Goal: Find specific page/section: Find specific page/section

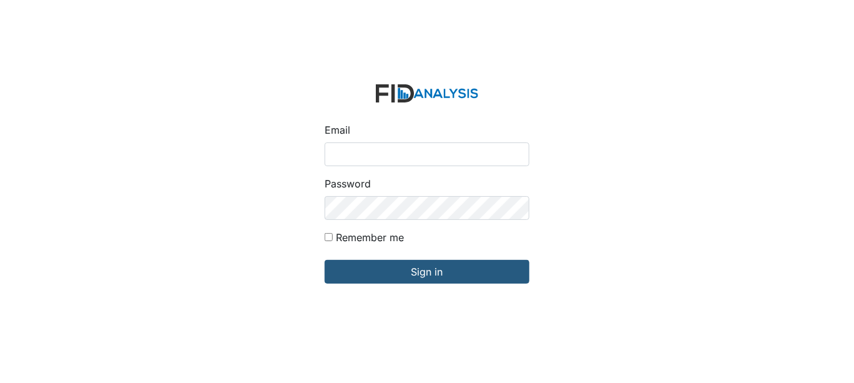
drag, startPoint x: 328, startPoint y: 151, endPoint x: 355, endPoint y: 188, distance: 45.2
click at [355, 188] on form "Email Password Remember me Sign in" at bounding box center [427, 191] width 225 height 234
type input "[EMAIL_ADDRESS][DOMAIN_NAME]"
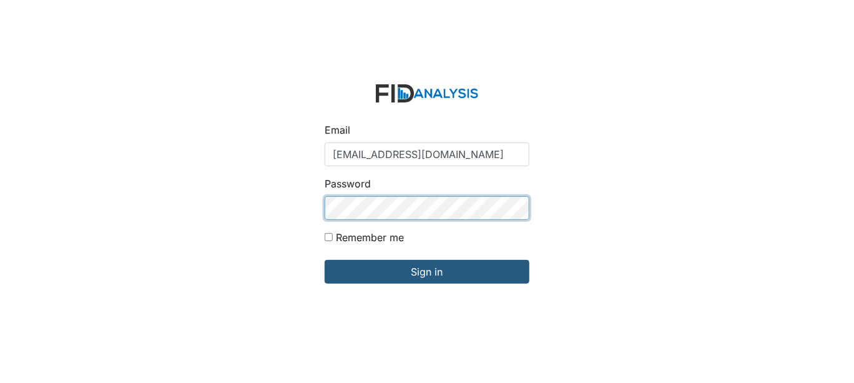
click at [325, 260] on input "Sign in" at bounding box center [427, 272] width 205 height 24
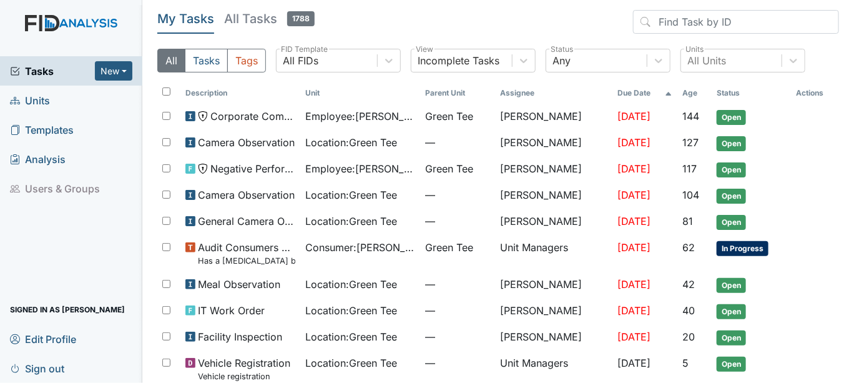
click at [64, 102] on link "Units" at bounding box center [71, 100] width 142 height 29
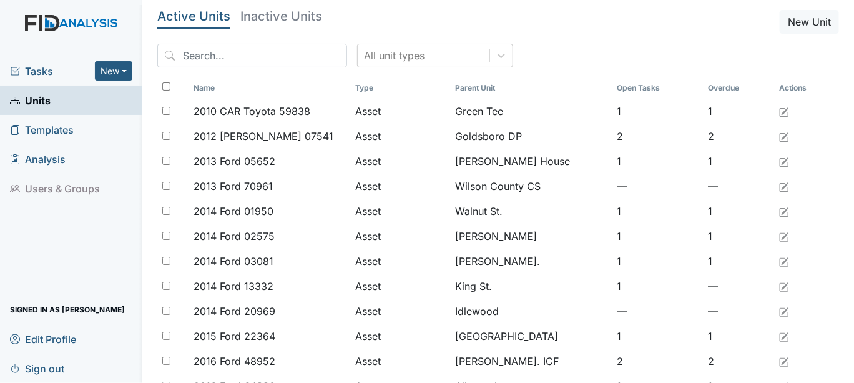
click at [199, 56] on input "search" at bounding box center [252, 56] width 190 height 24
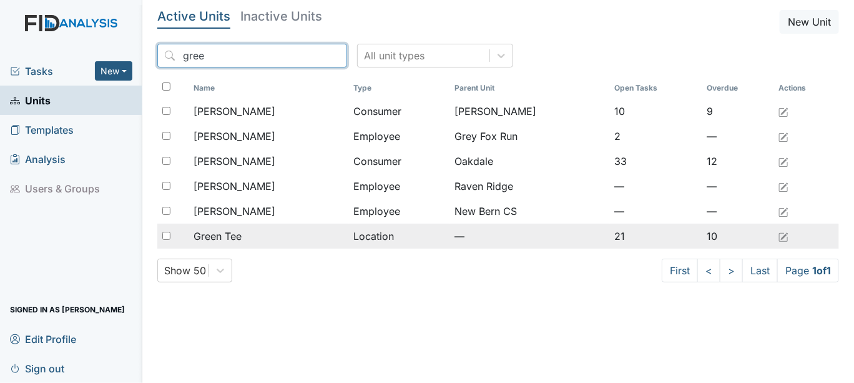
type input "gree"
click at [241, 231] on span "Green Tee" at bounding box center [218, 236] width 48 height 15
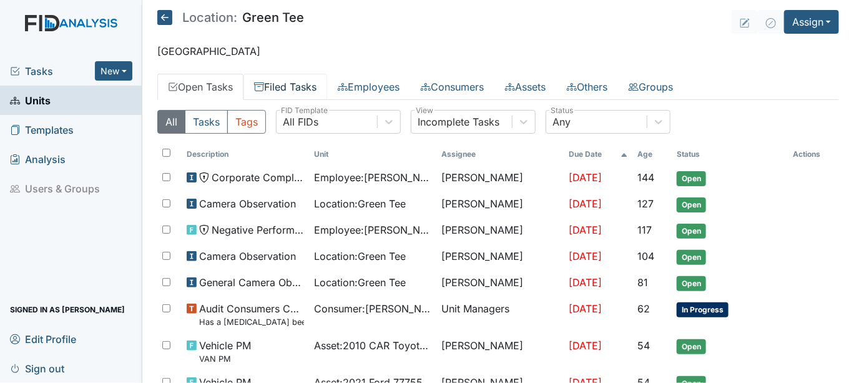
click at [281, 86] on link "Filed Tasks" at bounding box center [286, 87] width 84 height 26
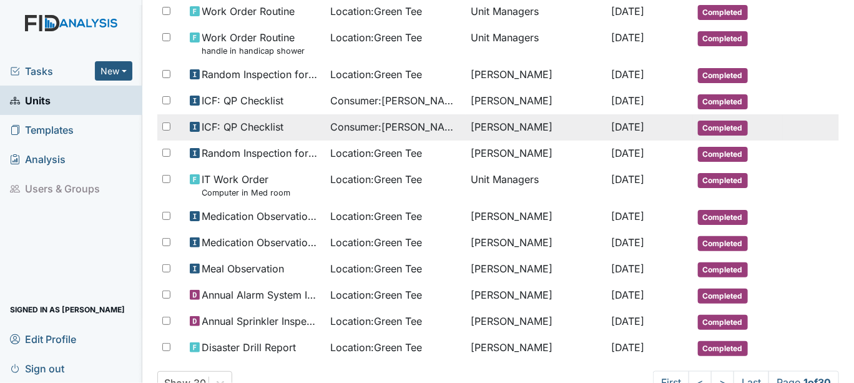
scroll to position [635, 0]
